Goal: Communication & Community: Answer question/provide support

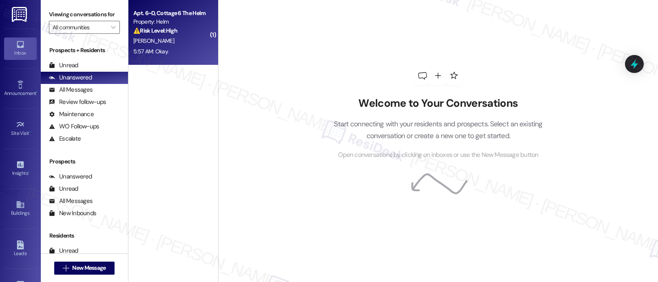
click at [172, 30] on div "⚠️ Risk Level: High The resident is inquiring about the schedule for an existin…" at bounding box center [170, 30] width 75 height 9
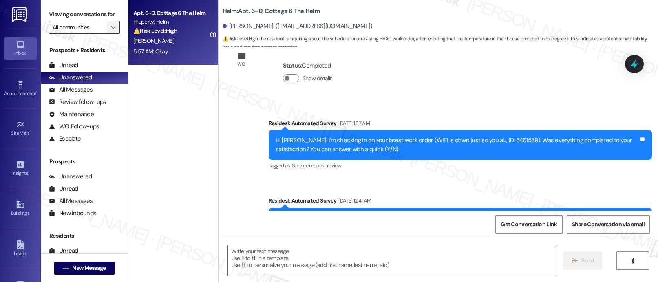
type textarea "Fetching suggested responses. Please feel free to read through the conversation…"
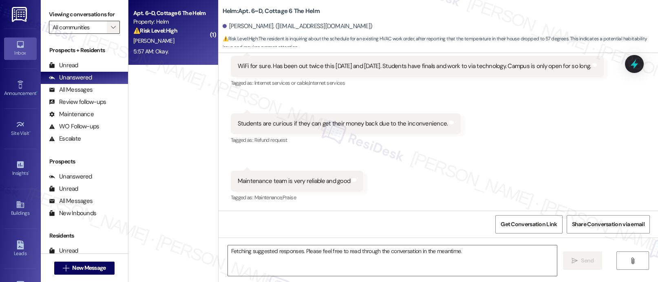
click at [109, 34] on span "" at bounding box center [113, 27] width 8 height 13
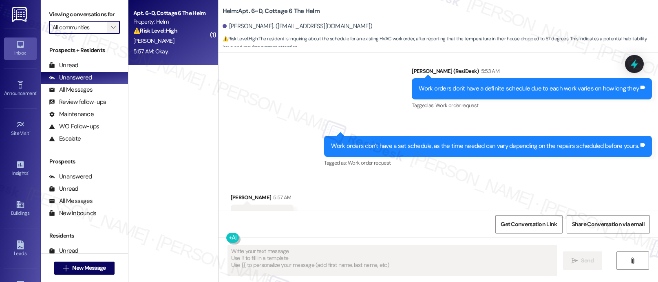
scroll to position [3926, 0]
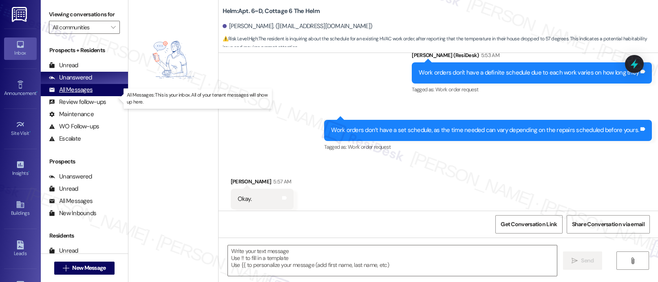
click at [90, 94] on div "All Messages" at bounding box center [71, 90] width 44 height 9
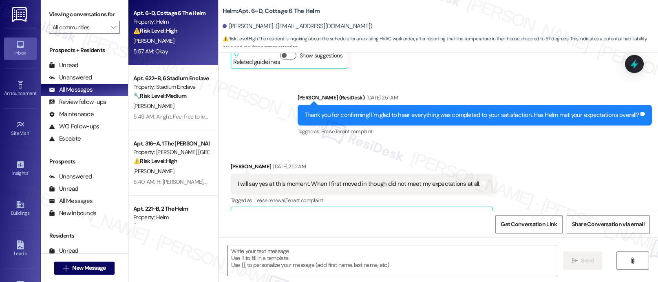
type textarea "Fetching suggested responses. Please feel free to read through the conversation…"
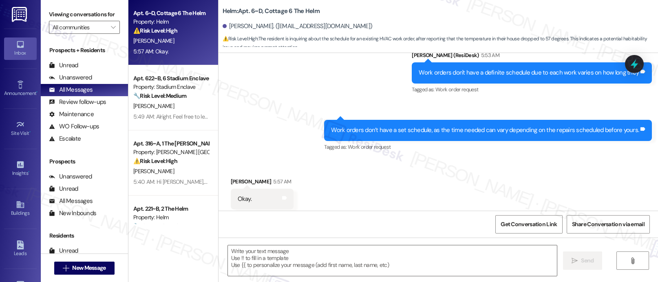
click at [171, 55] on div "5:57 AM: Okay. 5:57 AM: Okay." at bounding box center [170, 51] width 77 height 10
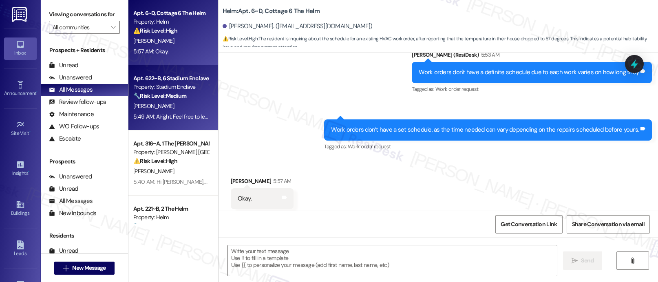
click at [187, 92] on div "🔧 Risk Level: Medium The resident is inquiring about room transfers and confirm…" at bounding box center [170, 96] width 75 height 9
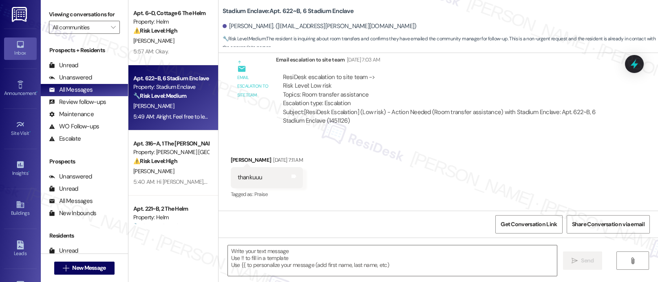
type textarea "Fetching suggested responses. Please feel free to read through the conversation…"
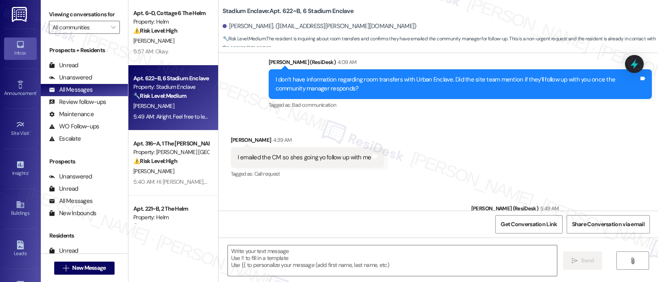
scroll to position [1710, 0]
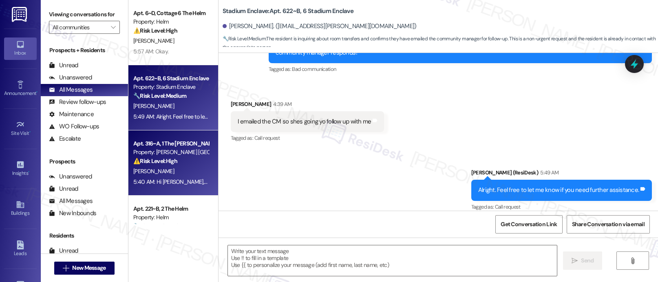
click at [191, 159] on div "⚠️ Risk Level: High The resident is reporting a security issue with the key fob…" at bounding box center [170, 161] width 75 height 9
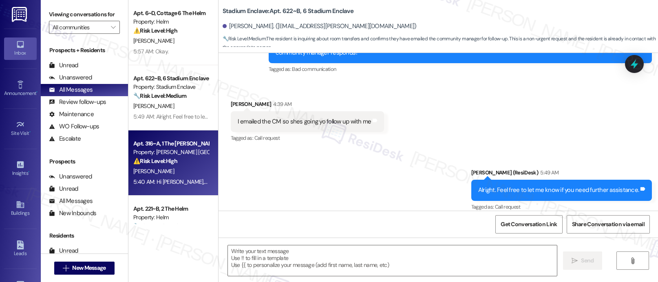
type textarea "Fetching suggested responses. Please feel free to read through the conversation…"
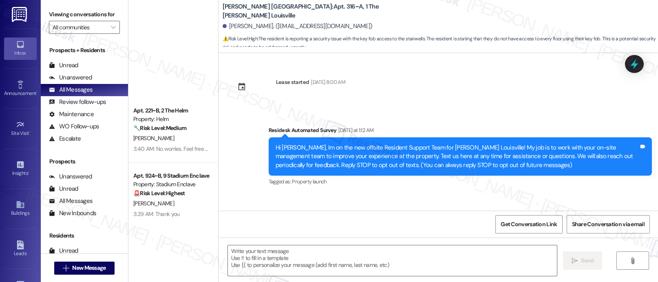
scroll to position [271, 0]
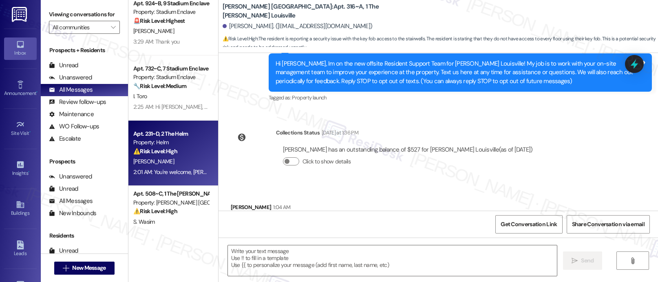
type textarea "Fetching suggested responses. Please feel free to read through the conversation…"
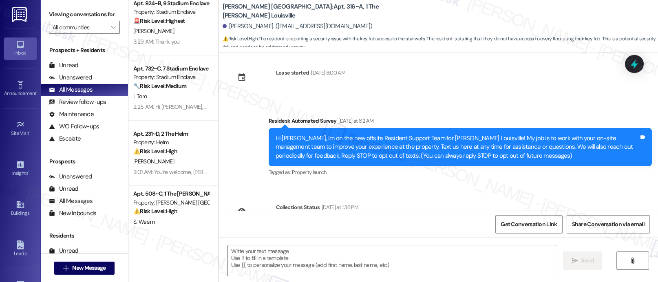
scroll to position [0, 0]
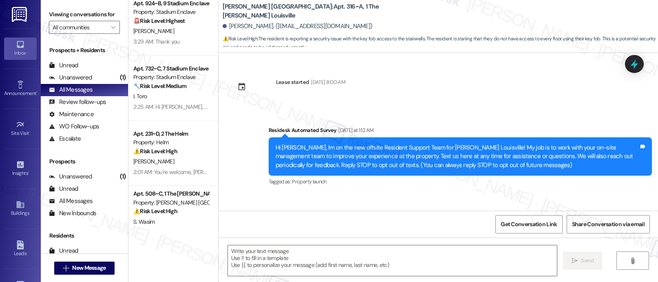
click at [222, 220] on div "Get Conversation Link Share Conversation via email" at bounding box center [437, 224] width 439 height 27
click at [359, 169] on div "Hi [PERSON_NAME], Im on the new offsite Resident Support Team for [PERSON_NAME]…" at bounding box center [456, 156] width 363 height 26
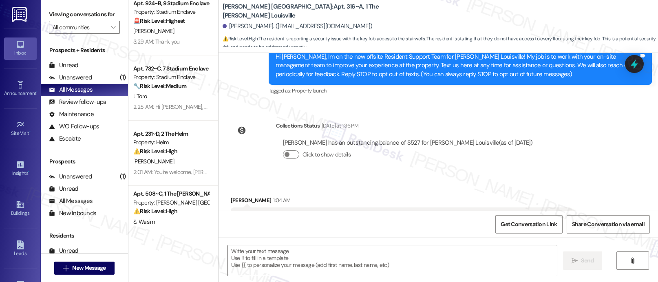
scroll to position [176, 0]
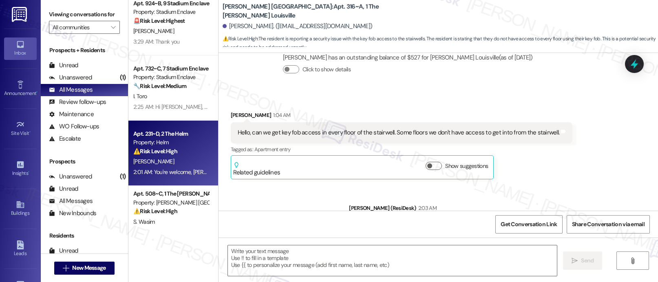
click at [165, 123] on div "Apt. 231~D, 2 The Helm Property: Helm ⚠️ Risk Level: High The resident reports …" at bounding box center [173, 153] width 90 height 65
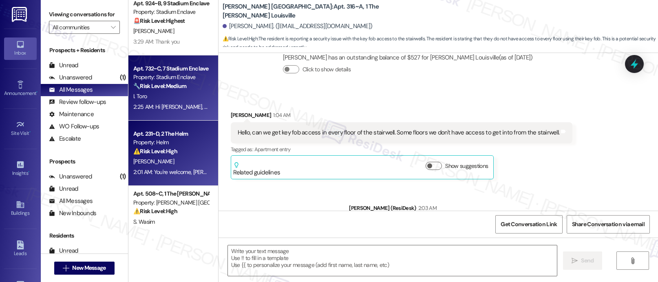
click at [173, 96] on div "I. Toro" at bounding box center [170, 96] width 77 height 10
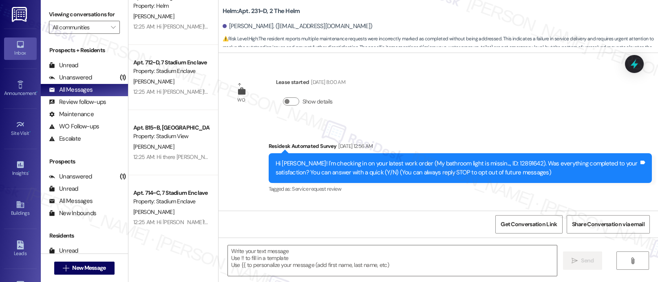
scroll to position [1238, 0]
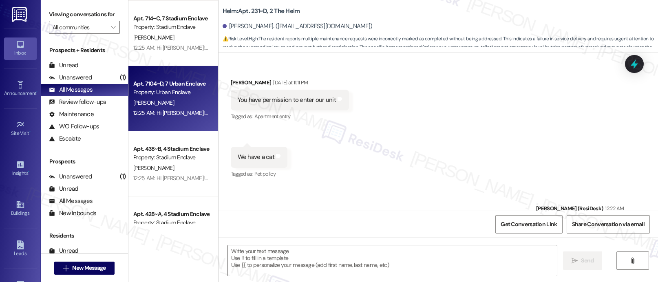
type textarea "Fetching suggested responses. Please feel free to read through the conversation…"
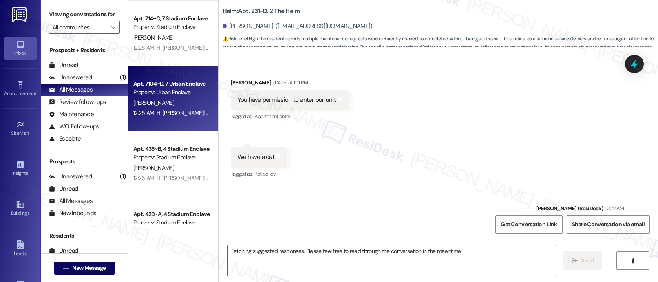
click at [173, 96] on div "Apt. 712~D, 7 Stadium Enclave Property: Stadium Enclave [PERSON_NAME] 12:25 AM:…" at bounding box center [173, 112] width 90 height 224
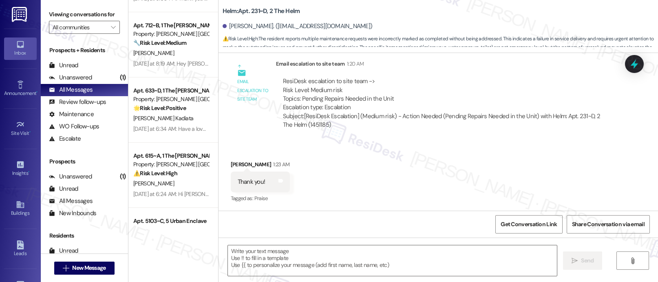
scroll to position [2465, 0]
click at [375, 101] on div "ResiDesk escalation to site team -> Risk Level: Medium risk Topics: Pending Rep…" at bounding box center [445, 94] width 324 height 35
click at [370, 141] on div "Email escalation to site team Email escalation to site team 1:20 AM ResiDesk es…" at bounding box center [421, 97] width 395 height 88
click at [244, 123] on div "Email escalation to site team Email escalation to site team 1:20 AM ResiDesk es…" at bounding box center [421, 97] width 395 height 88
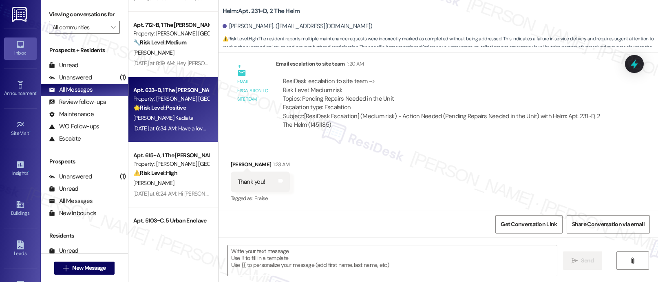
click at [170, 99] on div "Property: [PERSON_NAME] [GEOGRAPHIC_DATA]" at bounding box center [170, 99] width 75 height 9
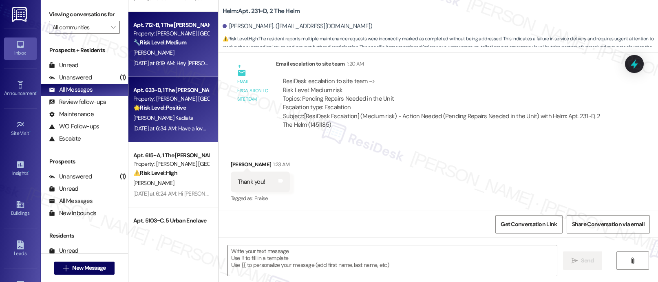
click at [174, 67] on div "[DATE] at 8:19 AM: Hey [PERSON_NAME], I'm so glad to hear your washer is fixed!…" at bounding box center [170, 63] width 77 height 10
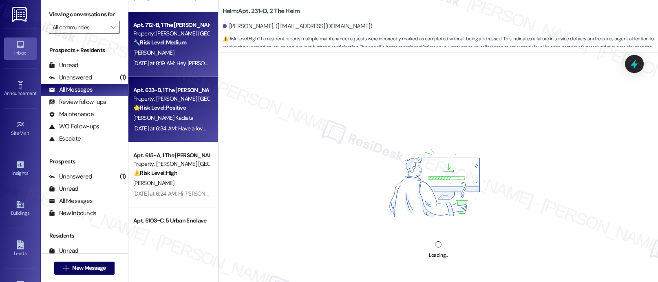
click at [180, 106] on div "🌟 Risk Level: Positive The resident's question was answered and acknowledged. T…" at bounding box center [170, 107] width 75 height 9
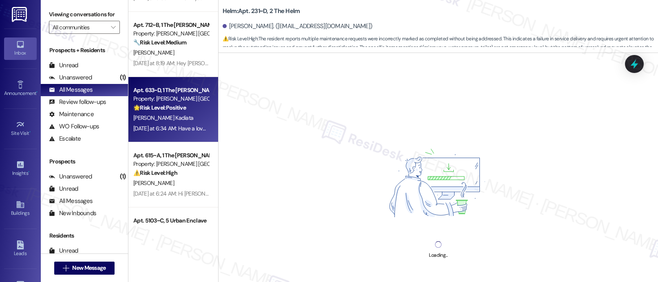
click at [179, 141] on div "Apt. 633~D, 1 The [PERSON_NAME] Louisville Property: [PERSON_NAME] [GEOGRAPHIC_…" at bounding box center [173, 109] width 90 height 65
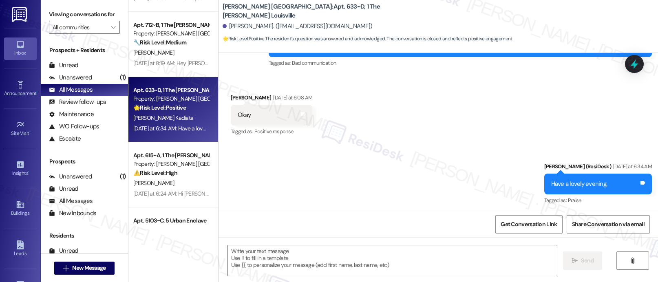
type textarea "Fetching suggested responses. Please feel free to read through the conversation…"
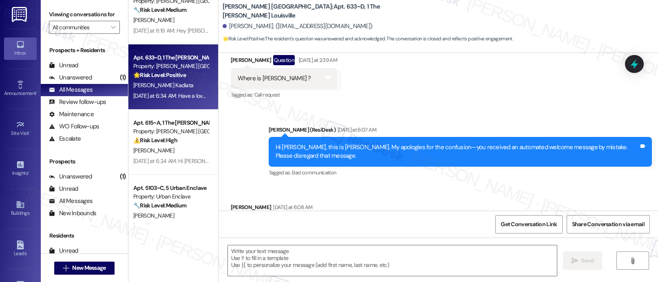
scroll to position [2537, 0]
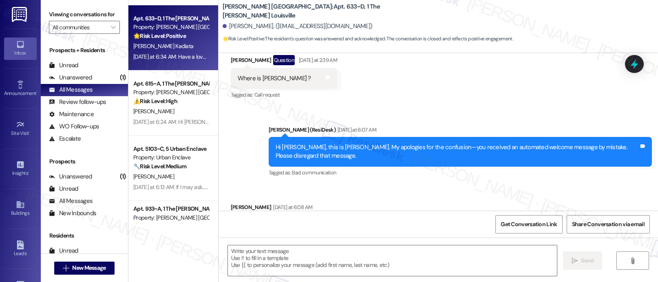
drag, startPoint x: 177, startPoint y: 153, endPoint x: 180, endPoint y: 116, distance: 37.6
click at [180, 115] on div "[PERSON_NAME]" at bounding box center [170, 111] width 77 height 10
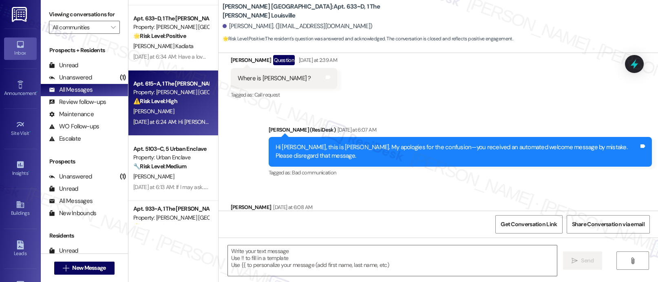
drag, startPoint x: 180, startPoint y: 116, endPoint x: 185, endPoint y: 106, distance: 10.9
click at [185, 106] on div "Apt. 615~A, 1 The [PERSON_NAME] Louisville Property: [PERSON_NAME] Louisville ⚠…" at bounding box center [170, 93] width 77 height 28
type textarea "Fetching suggested responses. Please feel free to read through the conversation…"
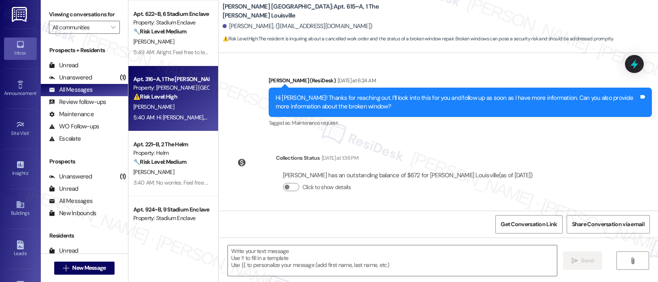
scroll to position [232, 0]
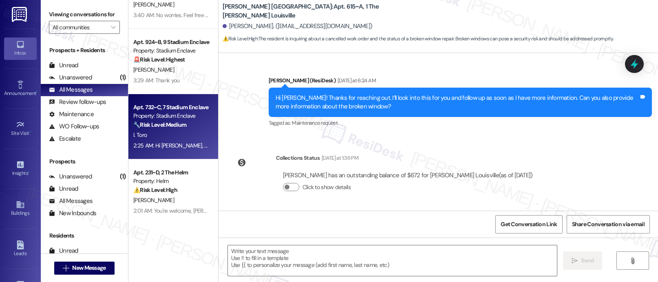
click at [175, 108] on div "Apt. 732~C, 7 Stadium Enclave" at bounding box center [170, 107] width 75 height 9
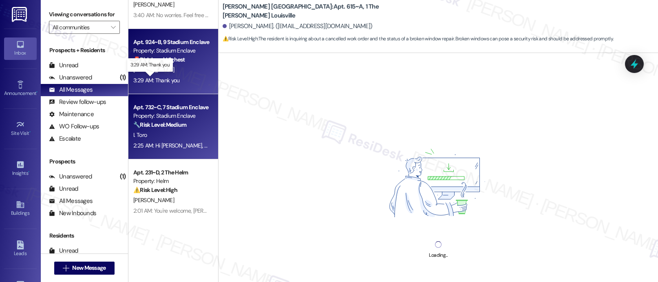
click at [166, 80] on div "3:29 AM: Thank you 3:29 AM: Thank you" at bounding box center [156, 80] width 46 height 7
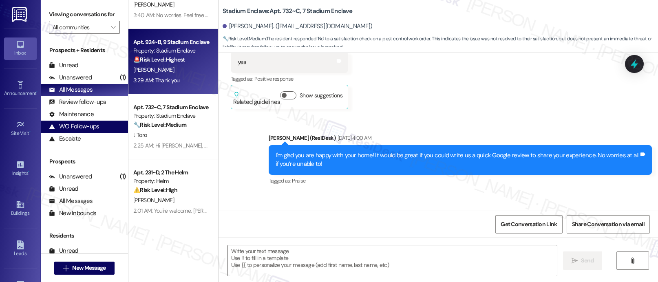
type textarea "Fetching suggested responses. Please feel free to read through the conversation…"
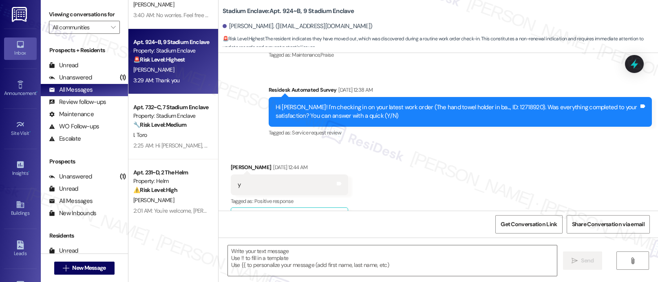
scroll to position [2595, 0]
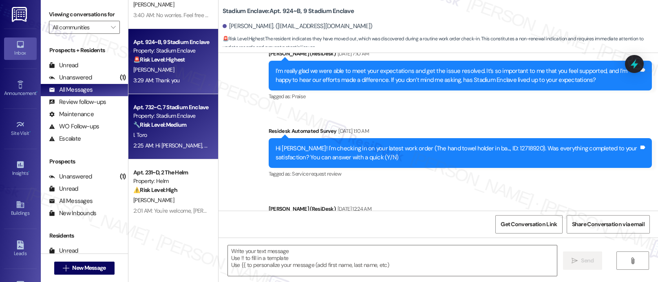
click at [156, 102] on div "Apt. 732~C, 7 Stadium Enclave Property: Stadium Enclave 🔧 Risk Level: Medium Th…" at bounding box center [170, 116] width 77 height 28
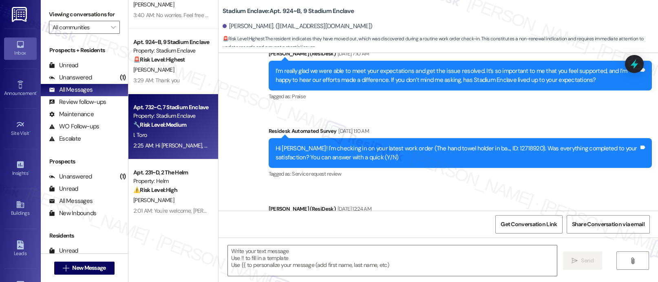
scroll to position [632, 0]
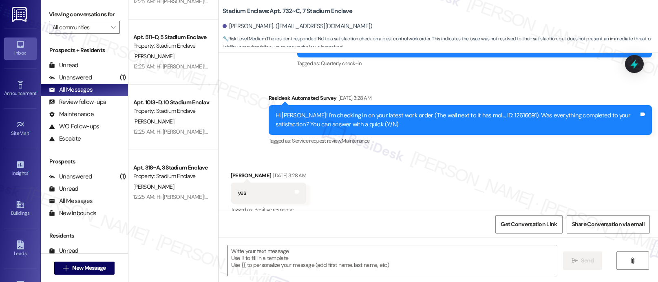
type textarea "Fetching suggested responses. Please feel free to read through the conversation…"
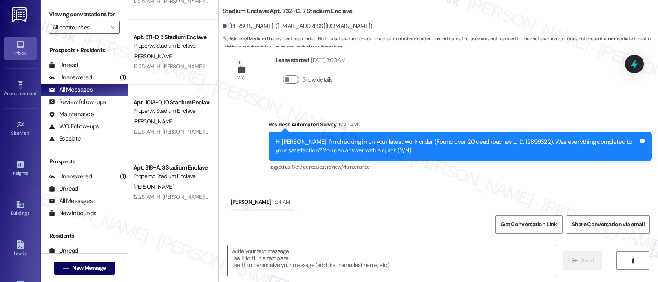
scroll to position [1472, 0]
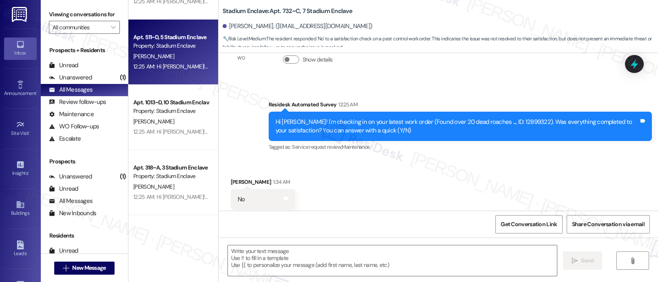
click at [178, 76] on div "Apt. 511~D, 5 Stadium Enclave Property: Stadium Enclave [PERSON_NAME] 12:25 AM:…" at bounding box center [173, 52] width 90 height 65
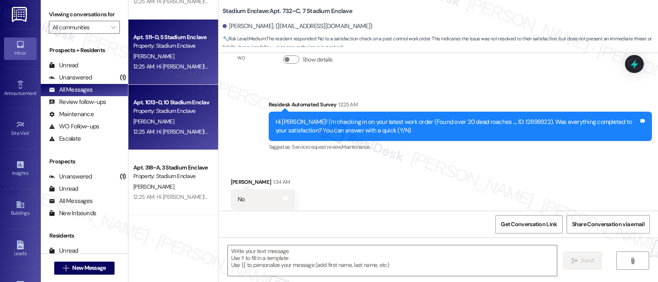
click at [140, 113] on div "Property: Stadium Enclave" at bounding box center [170, 111] width 75 height 9
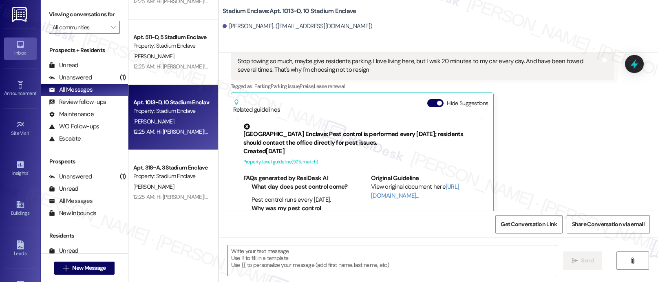
scroll to position [282, 0]
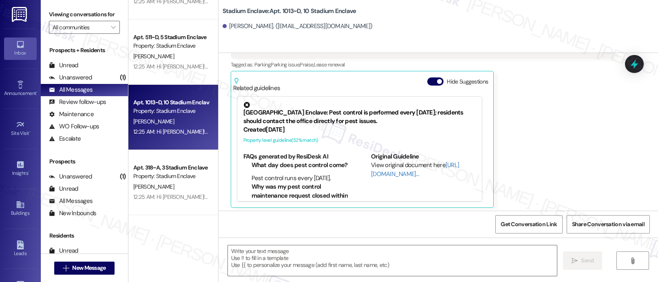
type textarea "Fetching suggested responses. Please feel free to read through the conversation…"
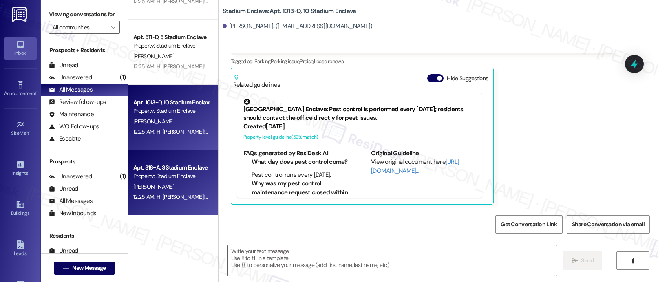
drag, startPoint x: 131, startPoint y: 163, endPoint x: 125, endPoint y: 187, distance: 24.5
click at [128, 187] on div "Apt. 318~A, 3 Stadium Enclave Property: Stadium Enclave [PERSON_NAME] 12:25 AM:…" at bounding box center [173, 182] width 90 height 65
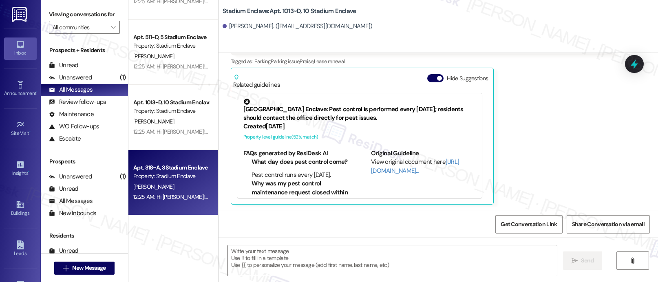
type textarea "Fetching suggested responses. Please feel free to read through the conversation…"
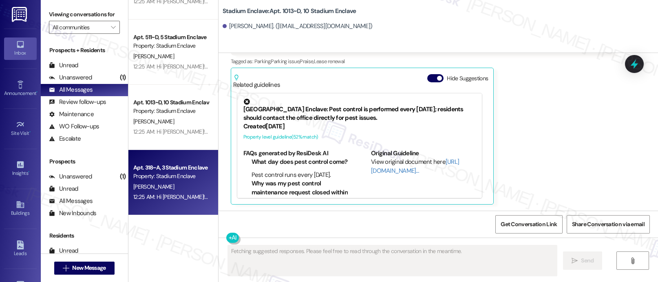
scroll to position [125, 0]
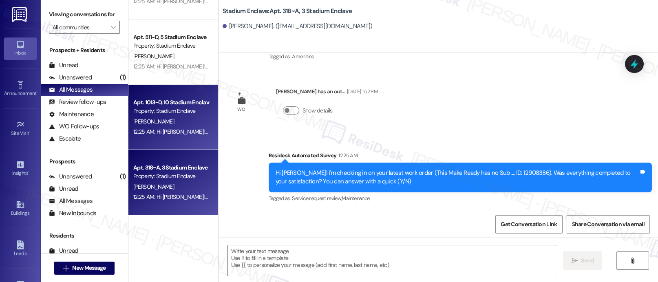
click at [134, 132] on div "12:25 AM: Hi [PERSON_NAME]! I'm checking in on your latest work order (This Mak…" at bounding box center [370, 131] width 474 height 7
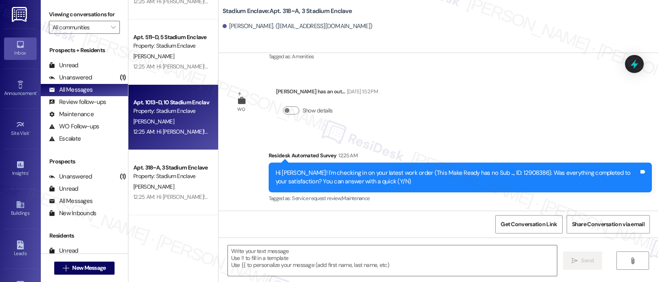
click at [181, 85] on div "Apt. 1013~D, 10 Stadium Enclave Property: Stadium Enclave [PERSON_NAME] 12:25 A…" at bounding box center [173, 117] width 90 height 65
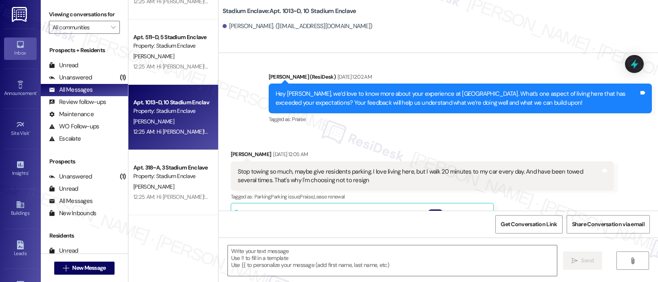
type textarea "Fetching suggested responses. Please feel free to read through the conversation…"
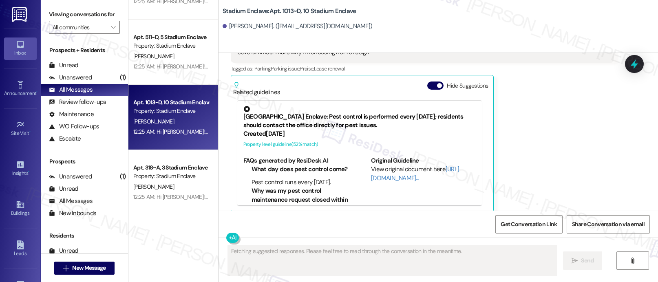
scroll to position [282, 0]
